Goal: Task Accomplishment & Management: Use online tool/utility

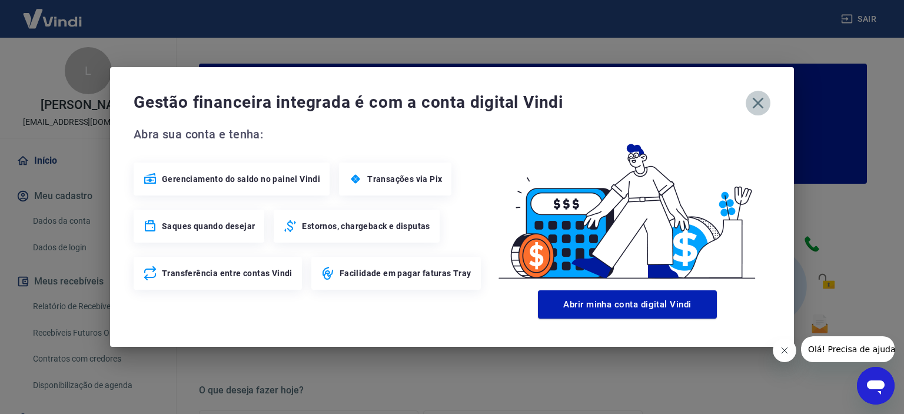
click at [761, 102] on icon "button" at bounding box center [758, 103] width 19 height 19
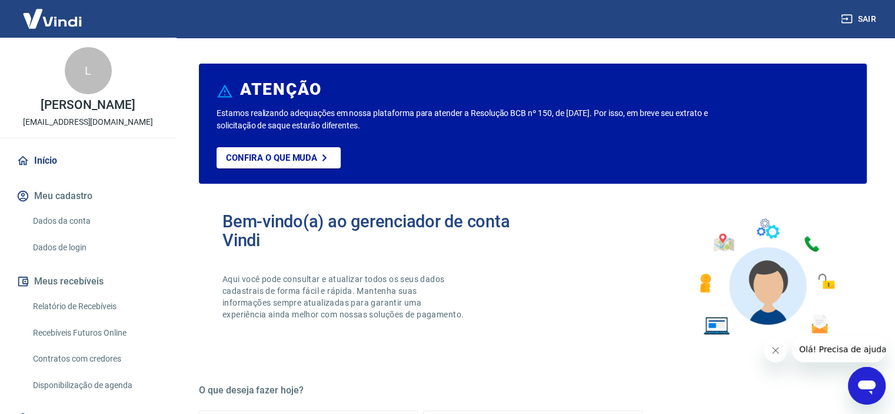
drag, startPoint x: 773, startPoint y: 353, endPoint x: 1344, endPoint y: 632, distance: 635.6
click at [772, 353] on icon "Fechar mensagem da empresa" at bounding box center [775, 350] width 9 height 9
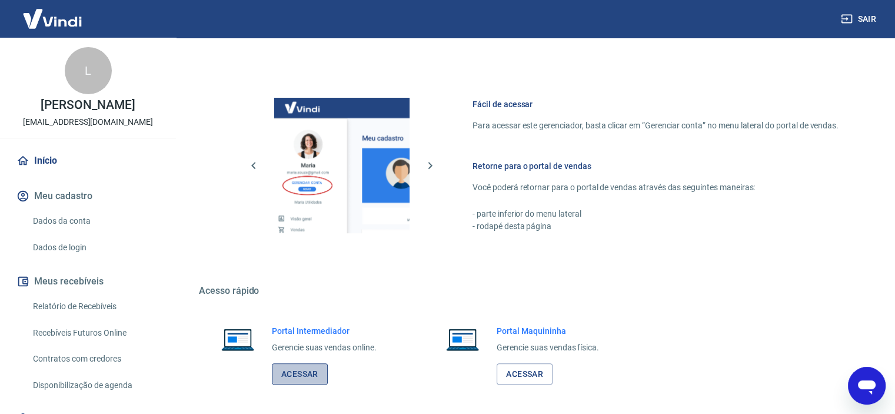
click at [325, 374] on link "Acessar" at bounding box center [300, 374] width 56 height 22
click at [45, 311] on link "Relatório de Recebíveis" at bounding box center [95, 306] width 134 height 24
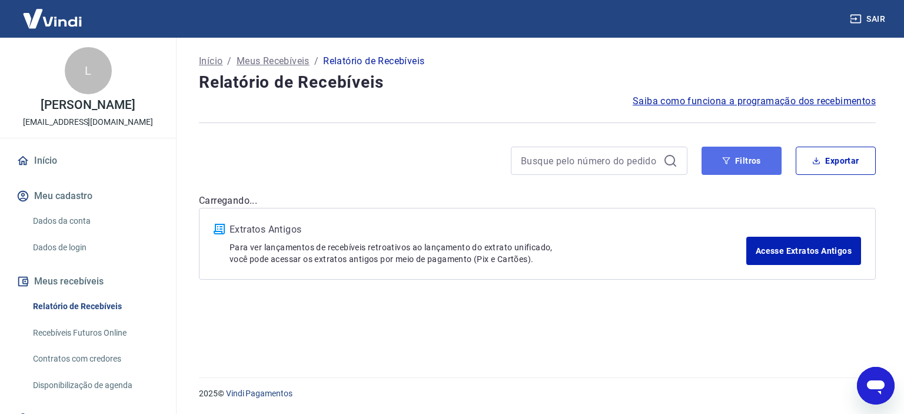
click at [739, 158] on button "Filtros" at bounding box center [742, 161] width 80 height 28
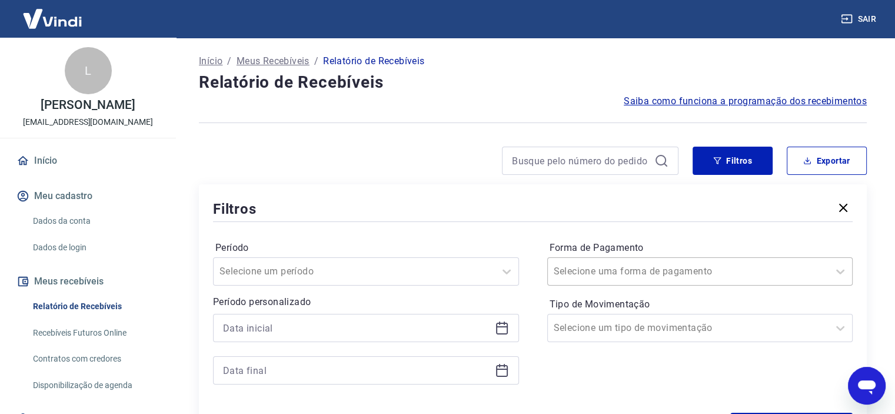
click at [655, 273] on div "Selecione uma forma de pagamento" at bounding box center [701, 271] width 306 height 28
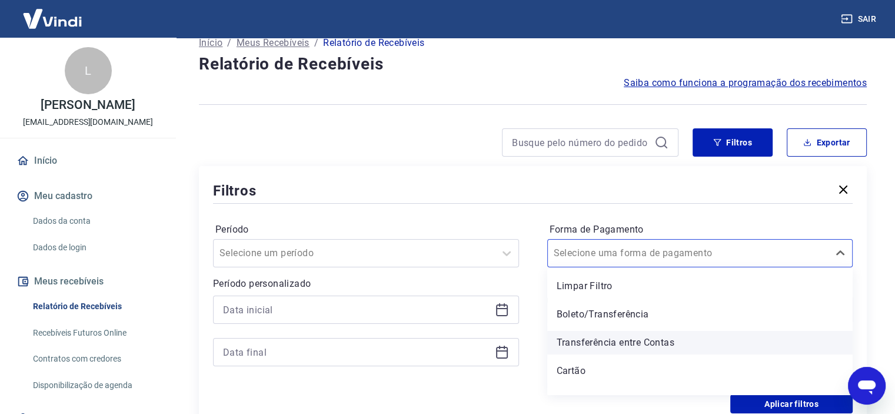
scroll to position [18, 0]
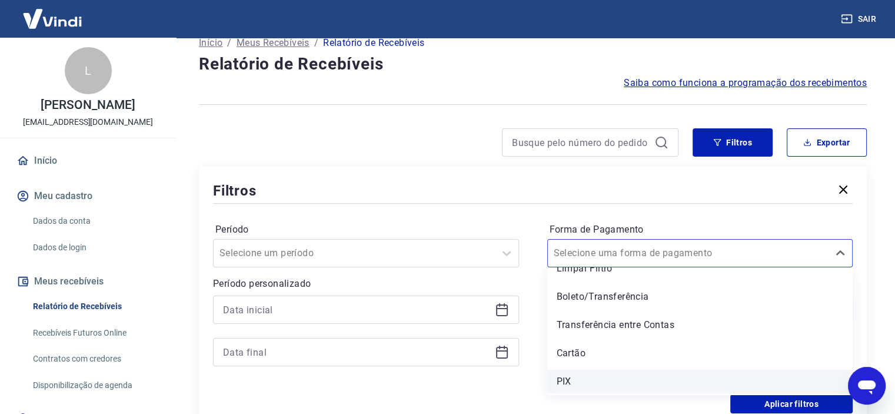
click at [592, 384] on div "PIX" at bounding box center [701, 382] width 306 height 24
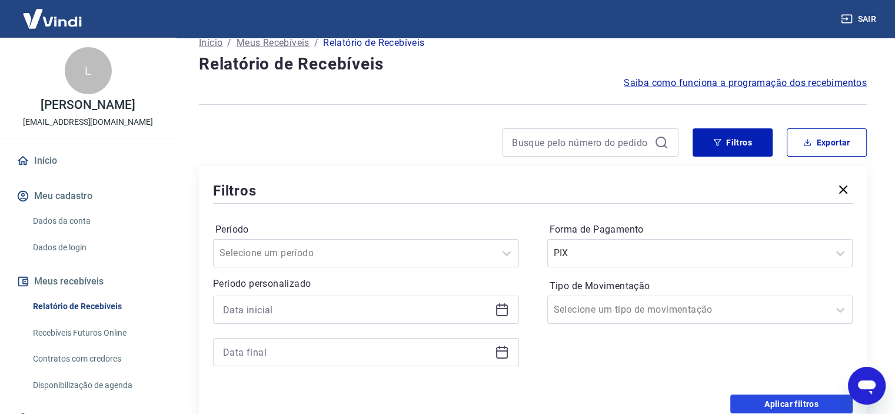
click at [817, 403] on button "Aplicar filtros" at bounding box center [792, 403] width 122 height 19
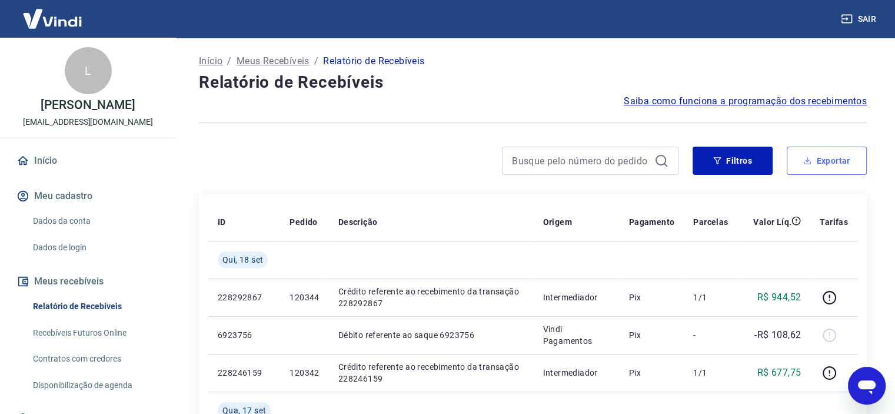
click at [825, 165] on button "Exportar" at bounding box center [827, 161] width 80 height 28
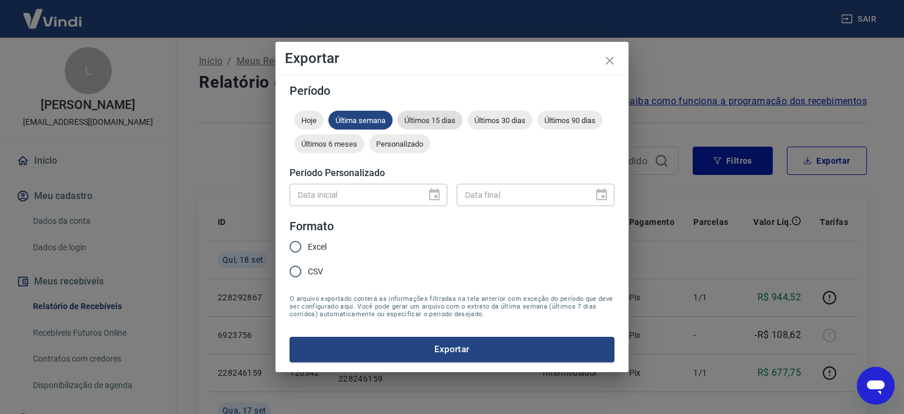
click at [452, 122] on span "Últimos 15 dias" at bounding box center [429, 120] width 65 height 9
click at [301, 247] on input "Excel" at bounding box center [295, 246] width 25 height 25
radio input "true"
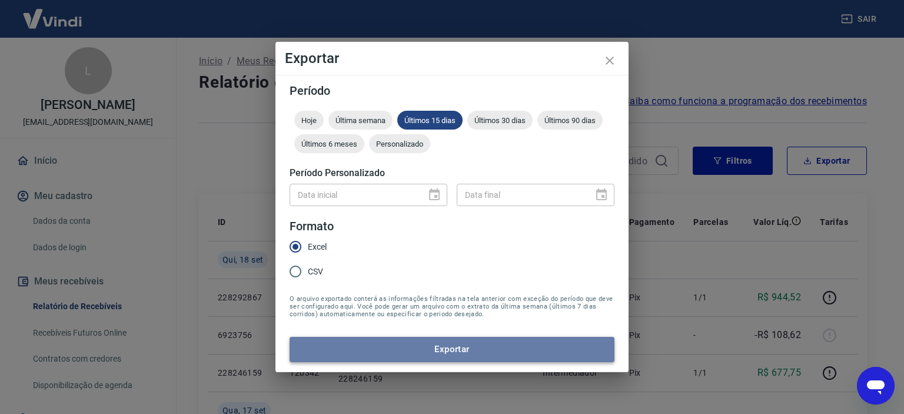
click at [447, 355] on button "Exportar" at bounding box center [452, 349] width 325 height 25
